Goal: Information Seeking & Learning: Find specific fact

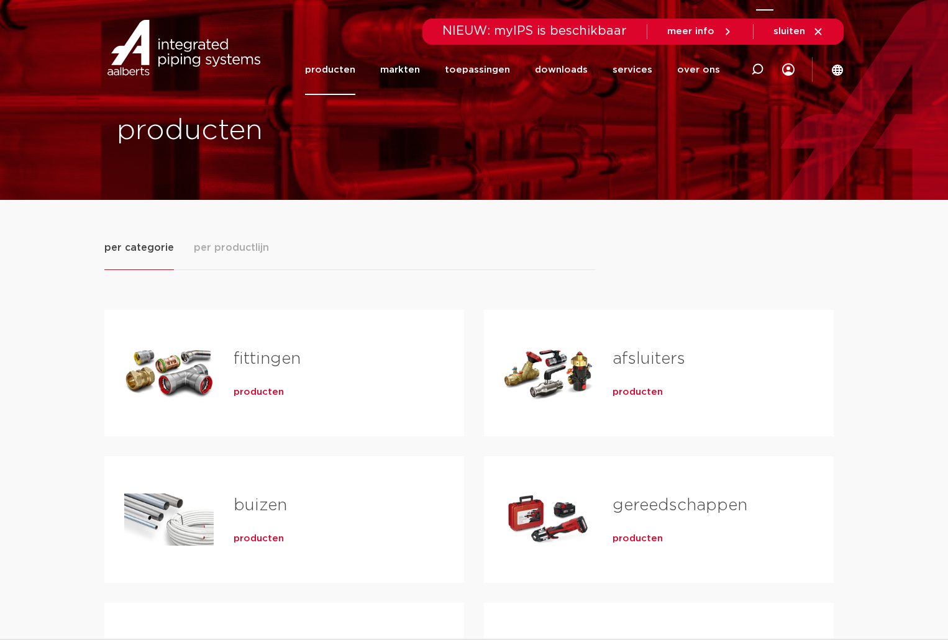
click at [759, 66] on icon at bounding box center [757, 69] width 12 height 12
paste input "0606144"
type input "0606144"
click button "Zoeken" at bounding box center [0, 0] width 0 height 0
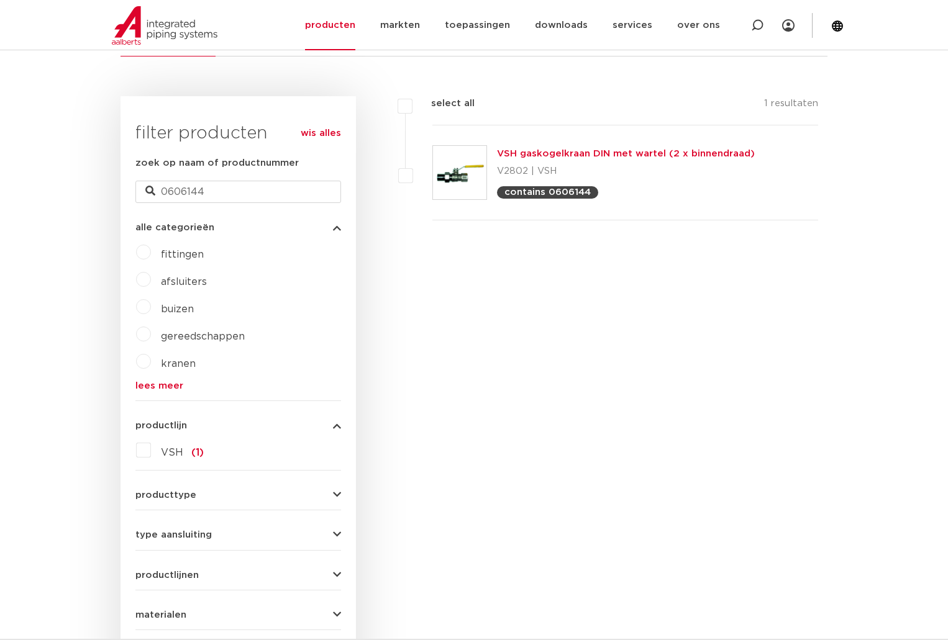
scroll to position [248, 0]
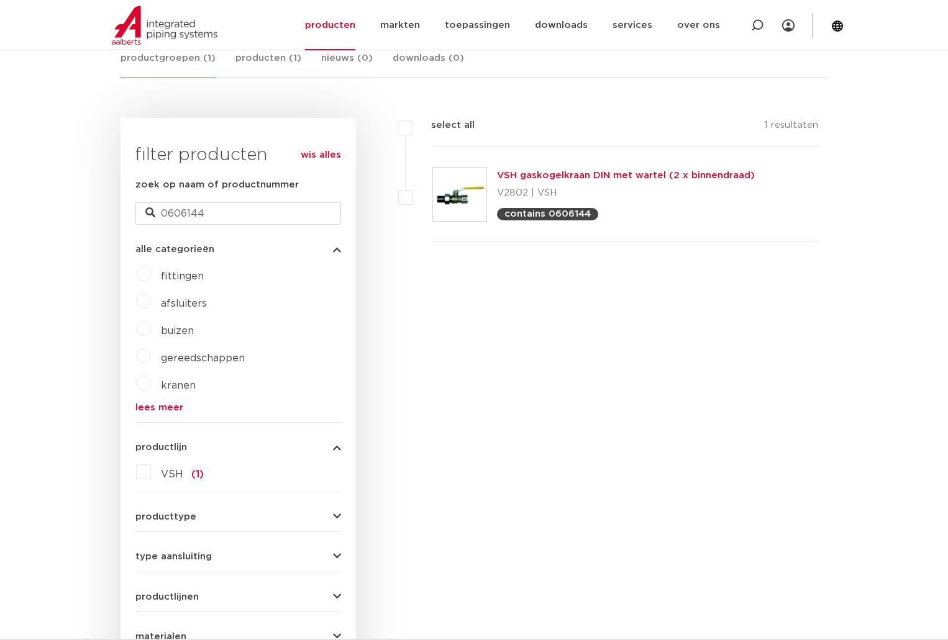
click at [575, 175] on link "VSH gaskogelkraan DIN met wartel (2 x binnendraad)" at bounding box center [626, 175] width 258 height 9
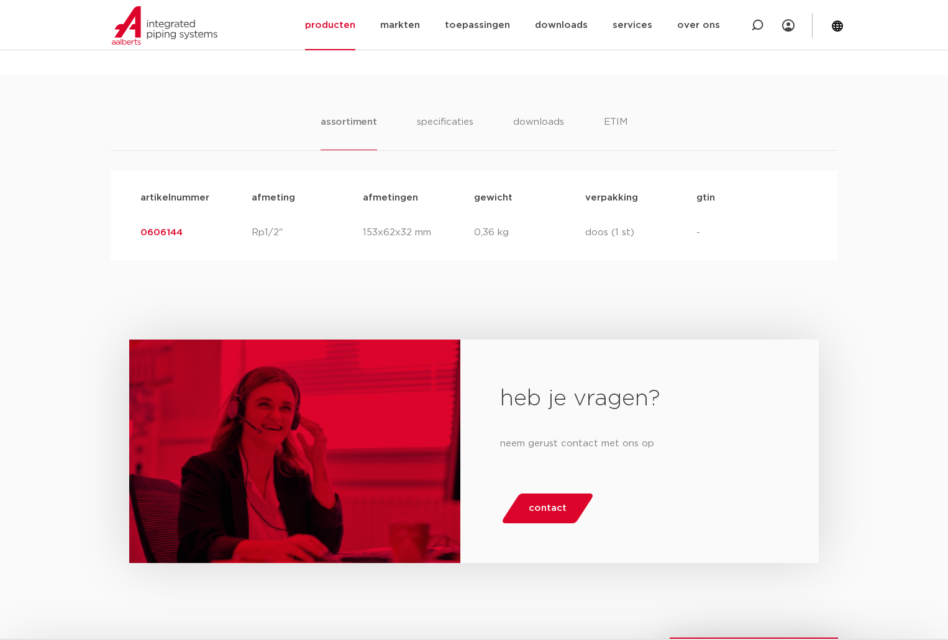
scroll to position [683, 0]
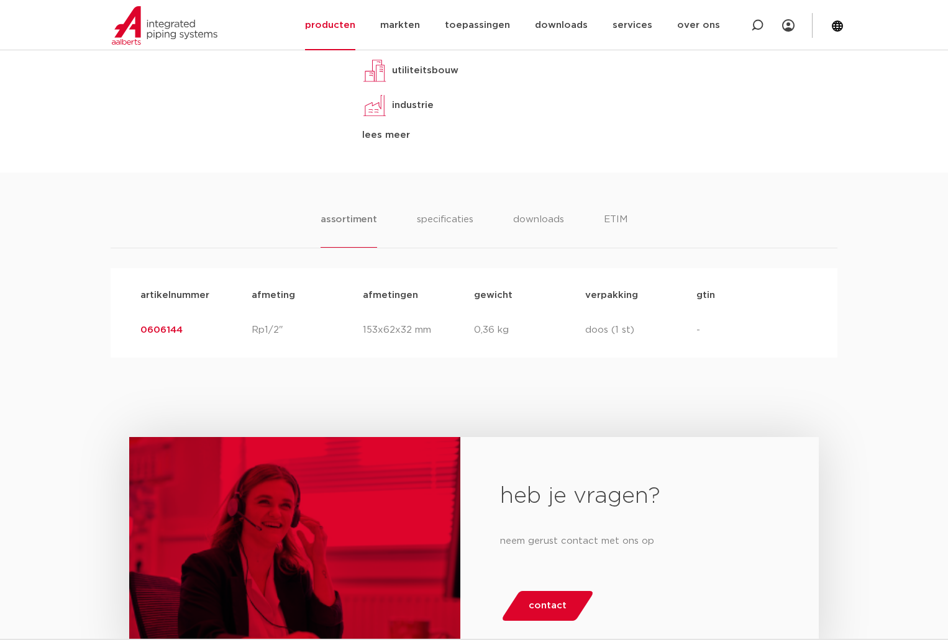
click at [159, 329] on link "0606144" at bounding box center [161, 330] width 42 height 9
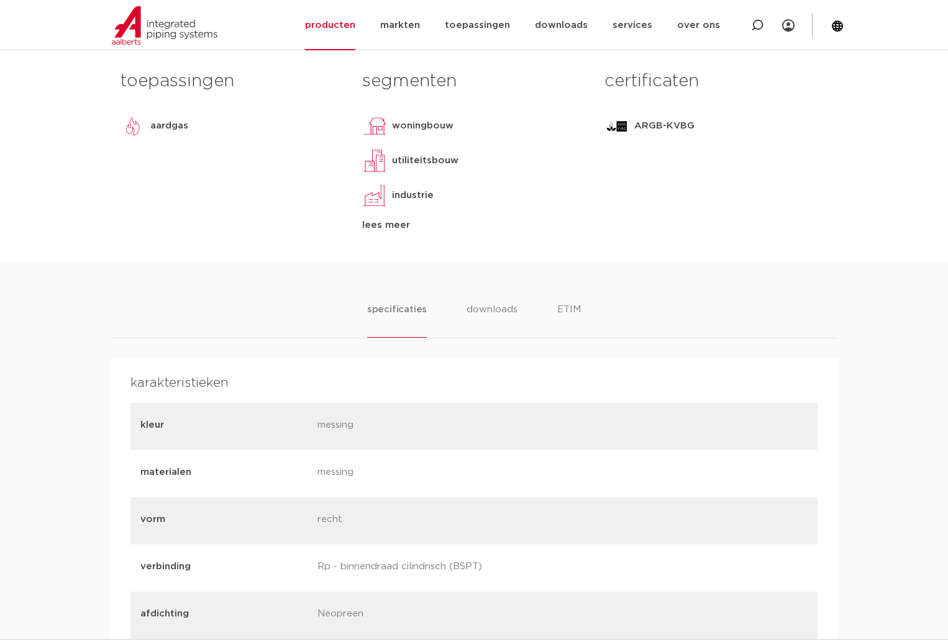
scroll to position [621, 0]
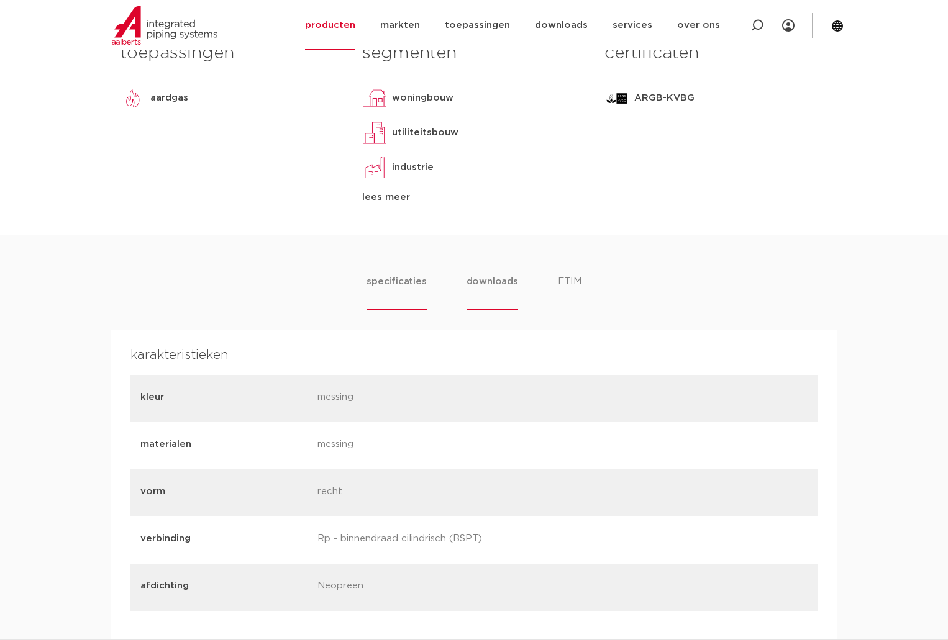
click at [499, 290] on li "downloads" at bounding box center [493, 292] width 52 height 35
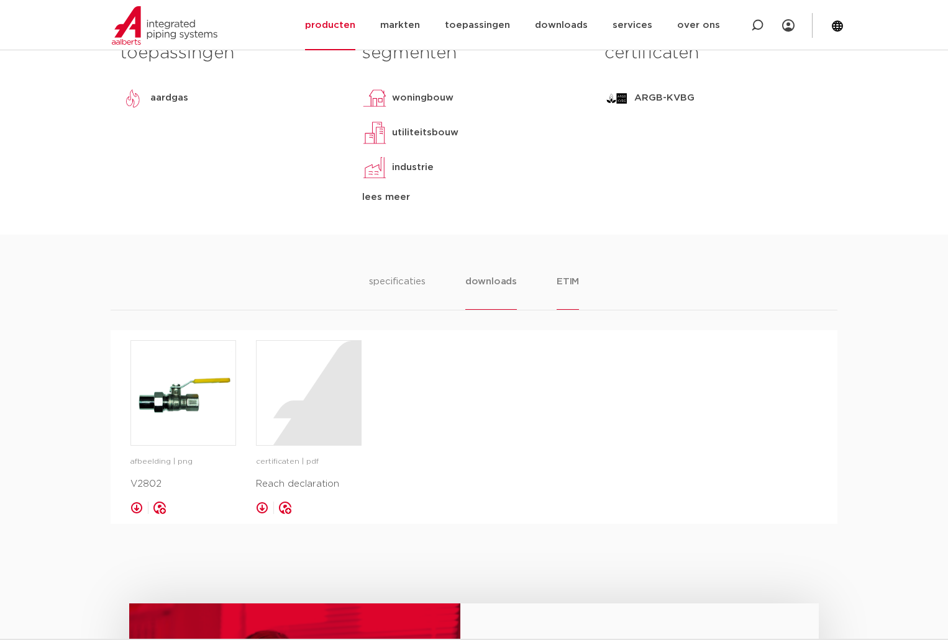
click at [560, 282] on li "ETIM" at bounding box center [568, 292] width 22 height 35
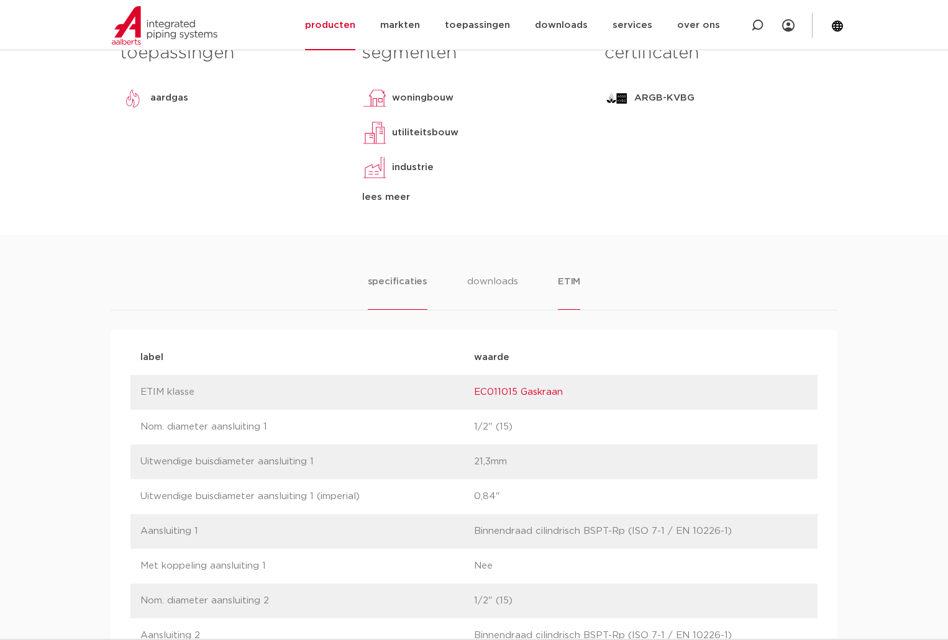
click at [375, 291] on li "specificaties" at bounding box center [398, 292] width 60 height 35
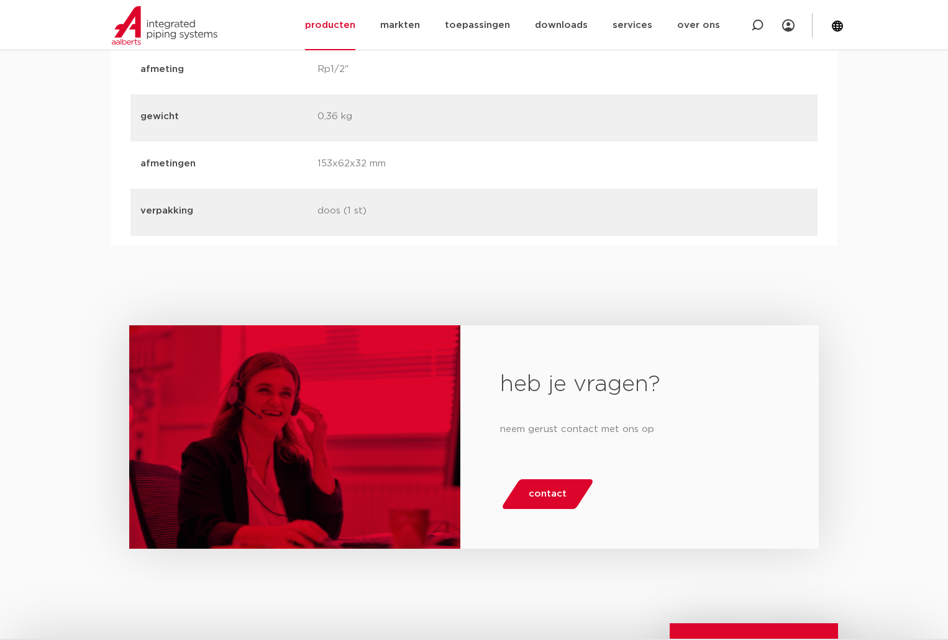
scroll to position [1988, 0]
